Goal: Transaction & Acquisition: Purchase product/service

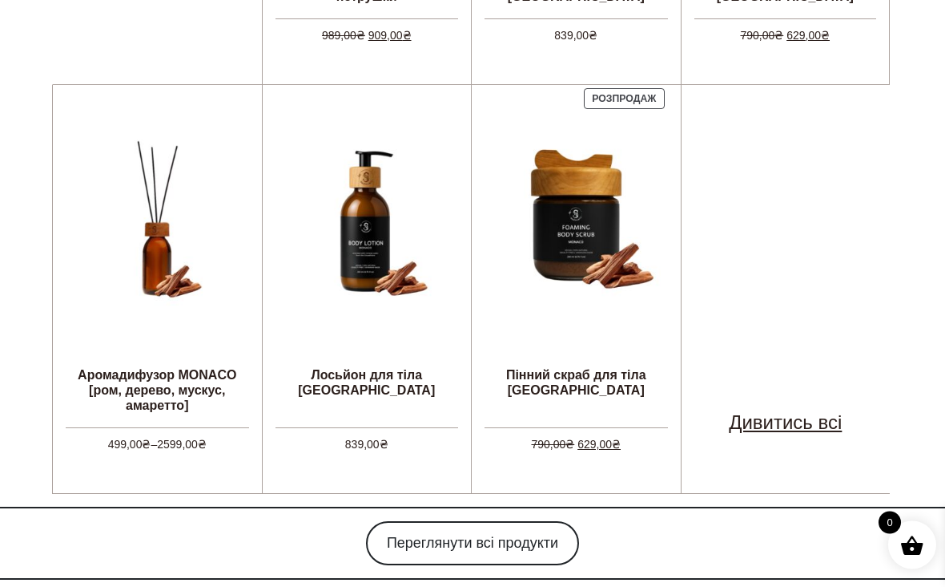
scroll to position [937, 0]
click at [820, 418] on link "Дивитись всі" at bounding box center [785, 422] width 113 height 29
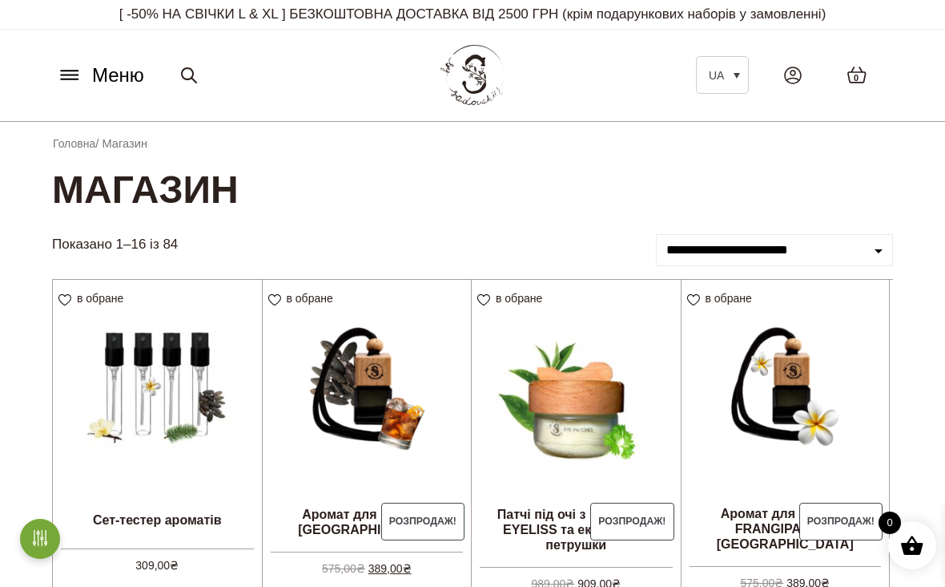
click at [62, 88] on button "Меню" at bounding box center [100, 75] width 97 height 30
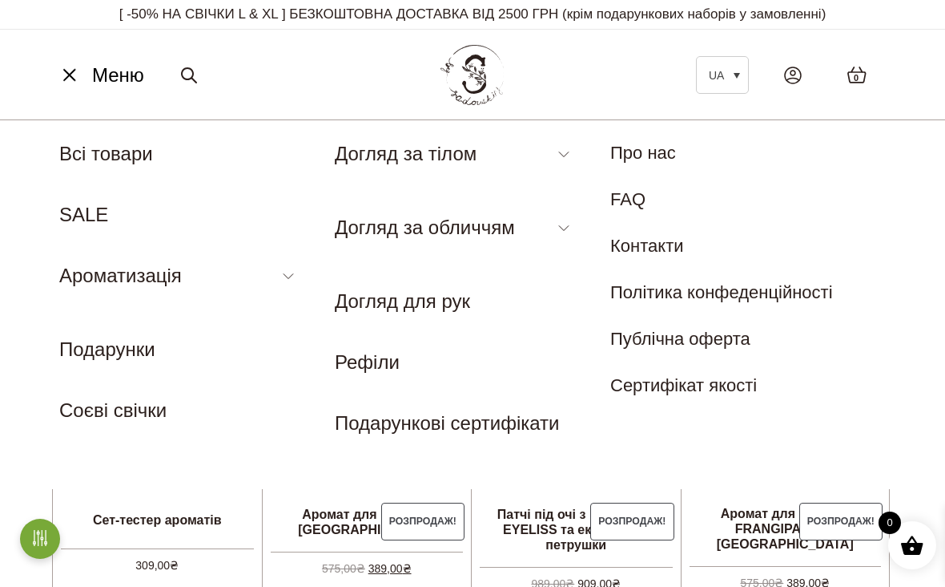
click at [542, 219] on li "Догляд за обличчям Патчі Бальзам для губ" at bounding box center [455, 234] width 240 height 42
click at [558, 228] on li "Догляд за обличчям Патчі Бальзам для губ" at bounding box center [455, 234] width 240 height 42
click at [553, 235] on li "Догляд за обличчям Патчі Бальзам для губ" at bounding box center [455, 234] width 240 height 42
click at [308, 273] on ul "UA Всі товари SALE Ароматизація Аромадифузор Спрей для текстилю Ароматичні саше…" at bounding box center [190, 281] width 263 height 285
click at [457, 248] on link "Лосьйон для тіла" at bounding box center [399, 249] width 128 height 18
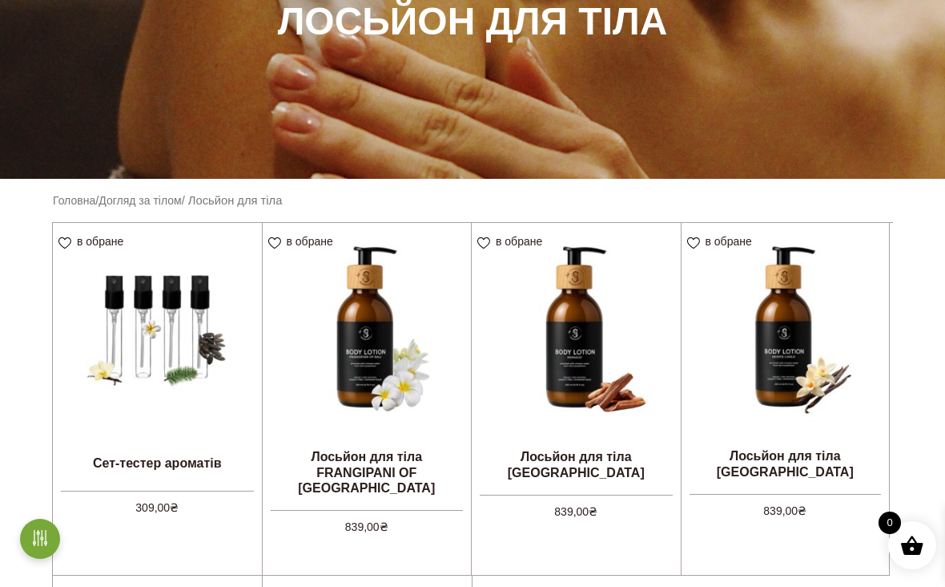
scroll to position [245, 0]
